Goal: Task Accomplishment & Management: Complete application form

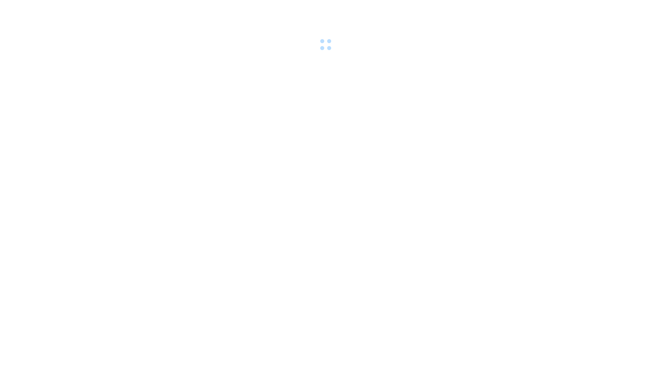
click at [165, 7] on div at bounding box center [325, 26] width 651 height 53
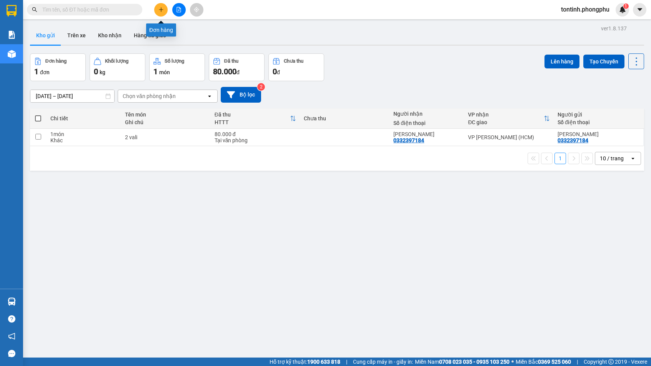
click at [161, 8] on icon "plus" at bounding box center [160, 9] width 5 height 5
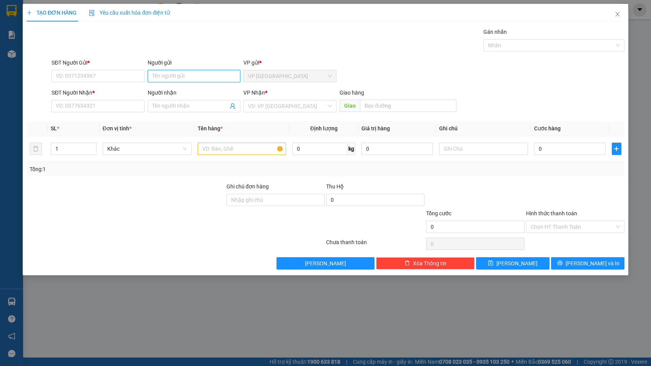
click at [201, 76] on input "Người gửi" at bounding box center [194, 76] width 93 height 12
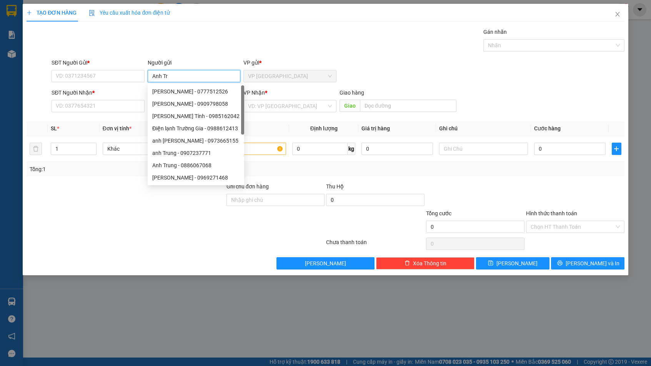
type input "[PERSON_NAME]"
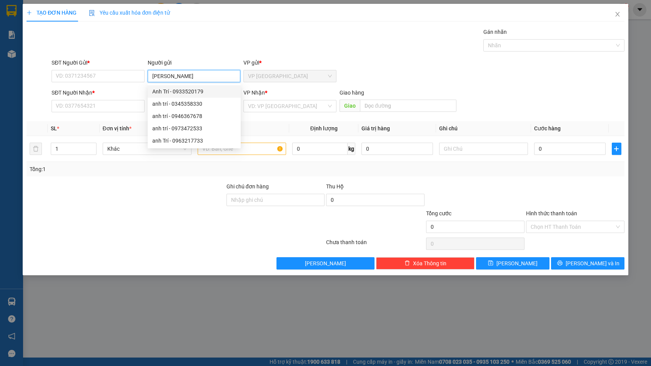
click at [198, 93] on div "Anh Trí - 0933520179" at bounding box center [194, 91] width 84 height 8
type input "0933520179"
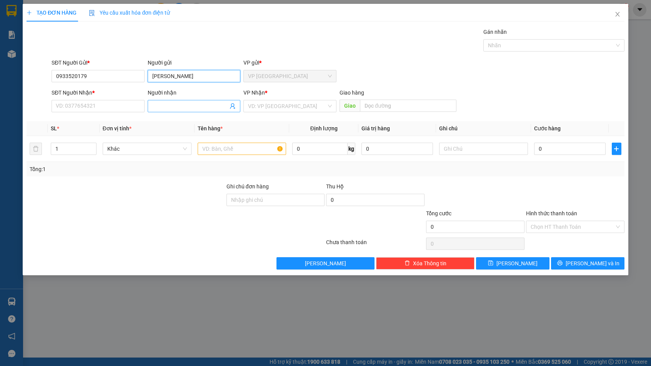
type input "[PERSON_NAME]"
click at [173, 105] on input "Người nhận" at bounding box center [190, 106] width 76 height 8
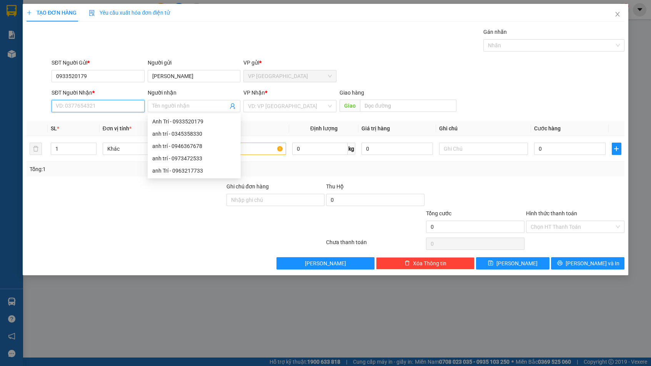
click at [123, 104] on input "SĐT Người Nhận *" at bounding box center [98, 106] width 93 height 12
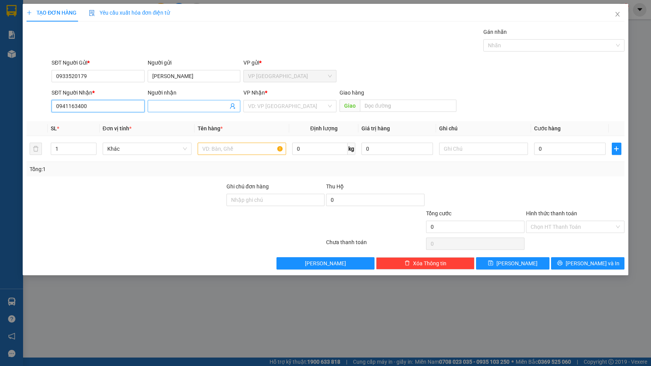
type input "0941163400"
click at [161, 103] on input "Người nhận" at bounding box center [190, 106] width 76 height 8
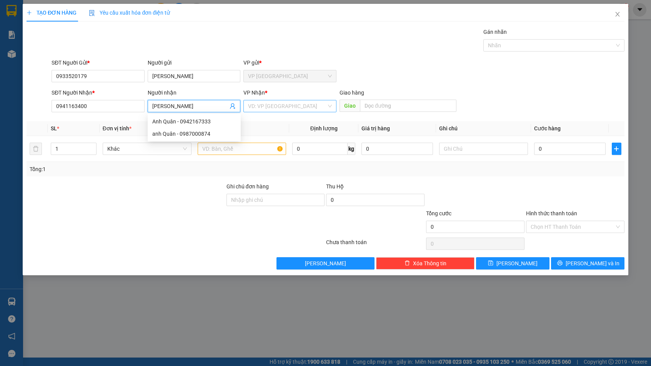
type input "[PERSON_NAME]"
click at [296, 108] on input "search" at bounding box center [287, 106] width 78 height 12
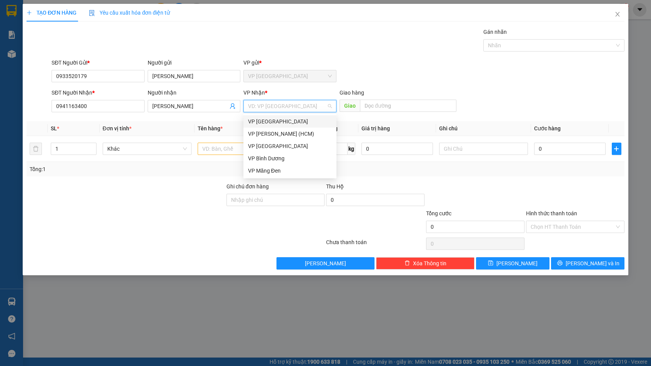
click at [299, 127] on div "VP [GEOGRAPHIC_DATA]" at bounding box center [289, 121] width 93 height 12
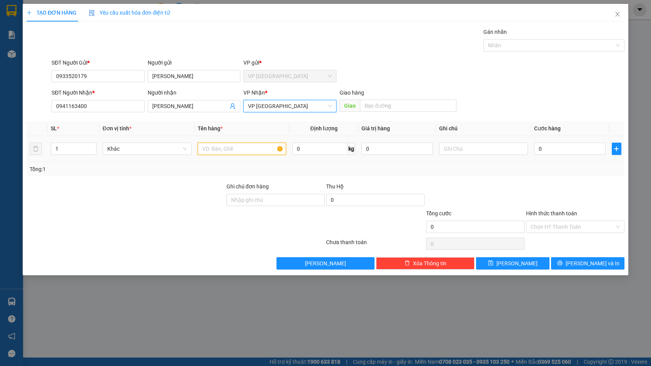
click at [219, 145] on input "text" at bounding box center [242, 149] width 89 height 12
type input "1 thùng trà sữa"
click at [574, 145] on input "0" at bounding box center [570, 149] width 72 height 12
type input "3"
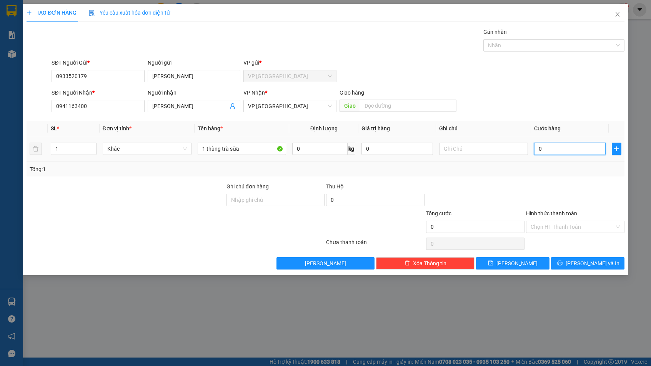
type input "3"
type input "30"
type input "300"
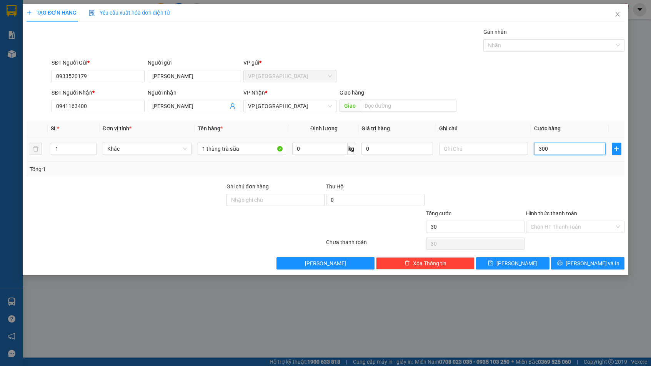
type input "300"
type input "3.000"
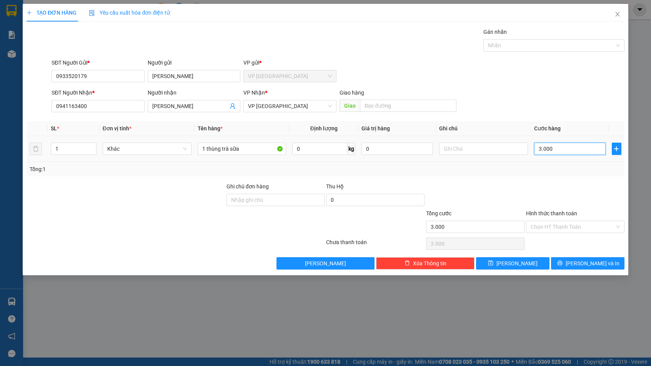
type input "30.000"
click at [562, 185] on div at bounding box center [575, 195] width 100 height 27
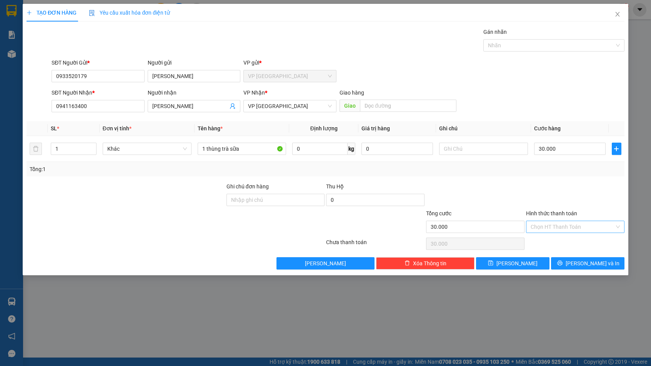
click at [555, 225] on input "Hình thức thanh toán" at bounding box center [572, 227] width 84 height 12
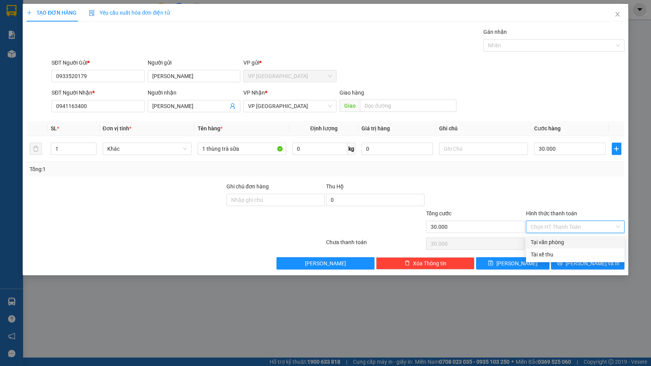
click at [526, 174] on div "Tổng: 1" at bounding box center [325, 169] width 597 height 15
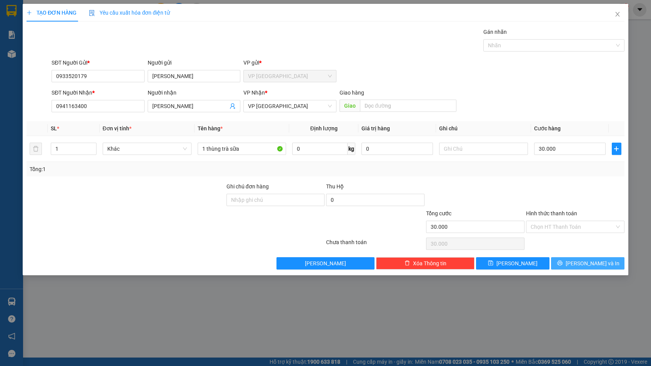
click at [562, 266] on span "printer" at bounding box center [559, 263] width 5 height 6
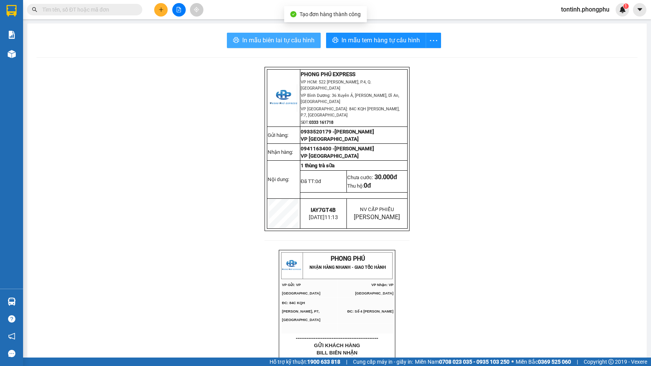
click at [296, 40] on span "In mẫu biên lai tự cấu hình" at bounding box center [278, 40] width 72 height 10
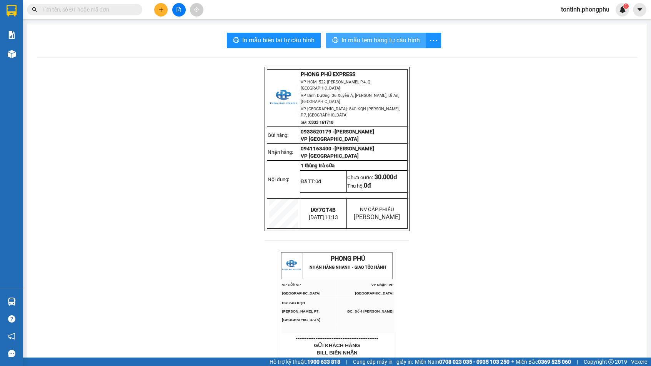
click at [363, 47] on button "In mẫu tem hàng tự cấu hình" at bounding box center [376, 40] width 100 height 15
click at [366, 35] on button "In mẫu tem hàng tự cấu hình" at bounding box center [376, 40] width 100 height 15
